Goal: Download file/media

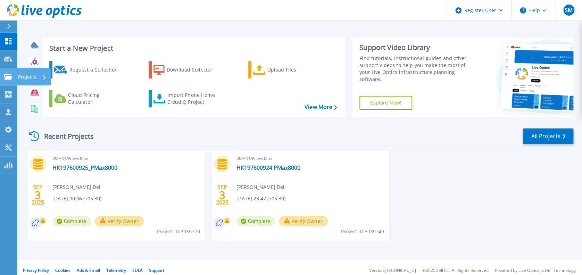
click at [8, 74] on icon at bounding box center [8, 77] width 8 height 6
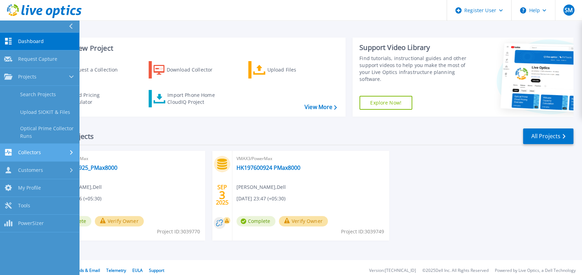
click at [37, 156] on link "Collectors Collectors" at bounding box center [39, 153] width 79 height 18
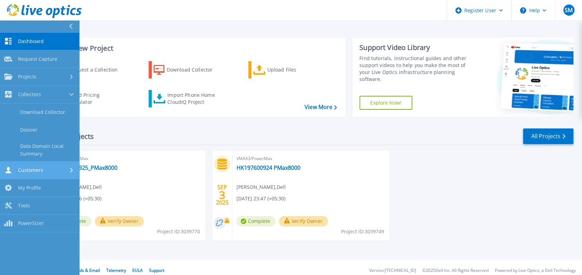
click at [56, 162] on link "Customers Customers" at bounding box center [39, 171] width 79 height 18
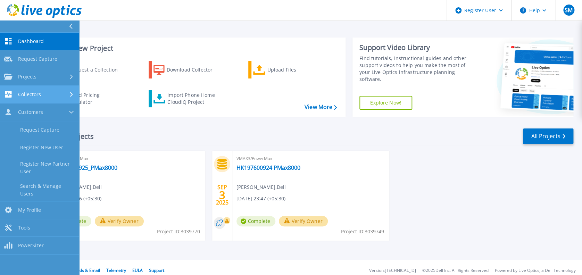
click at [47, 93] on div "Collectors" at bounding box center [39, 94] width 71 height 7
click at [49, 89] on link "Collectors Collectors" at bounding box center [39, 95] width 79 height 18
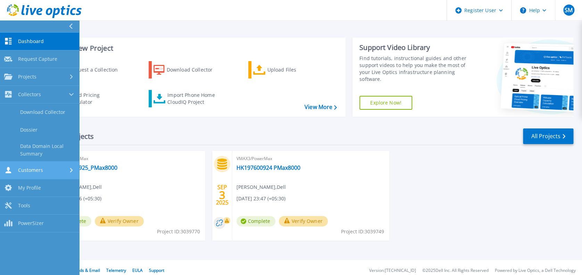
click at [56, 167] on div "Customers" at bounding box center [39, 170] width 71 height 7
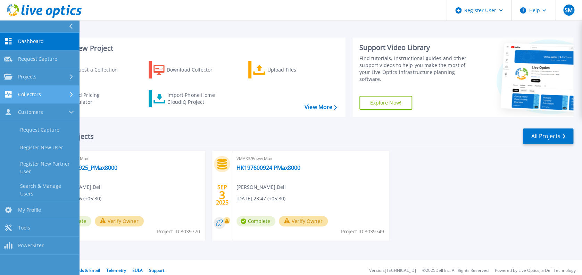
click at [48, 92] on div "Collectors" at bounding box center [39, 94] width 71 height 7
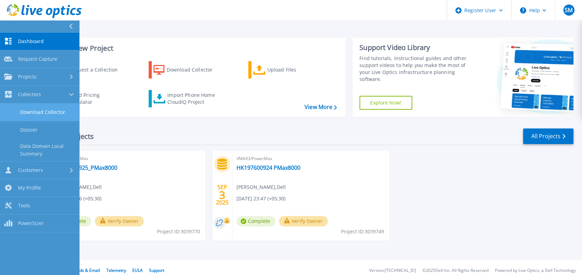
click at [47, 111] on link "Download Collector" at bounding box center [39, 113] width 79 height 18
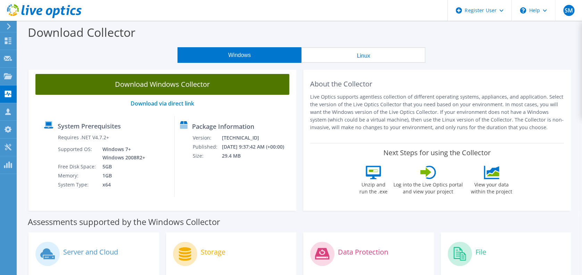
click at [178, 87] on link "Download Windows Collector" at bounding box center [162, 84] width 254 height 21
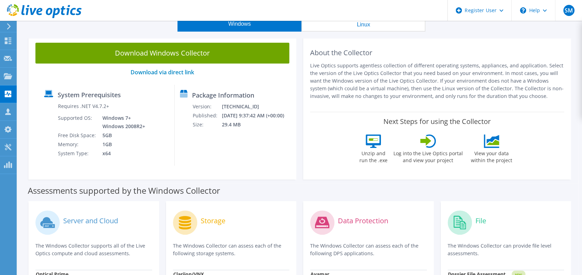
scroll to position [47, 0]
